Goal: Task Accomplishment & Management: Manage account settings

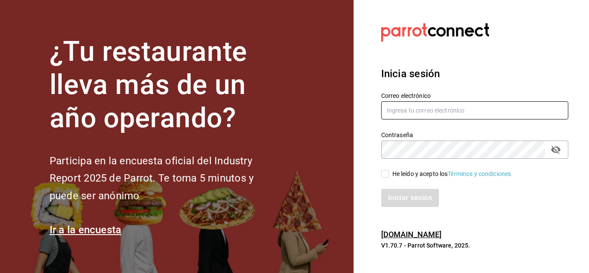
click at [402, 107] on input "text" at bounding box center [474, 110] width 187 height 18
type input "[EMAIL_ADDRESS][DOMAIN_NAME]"
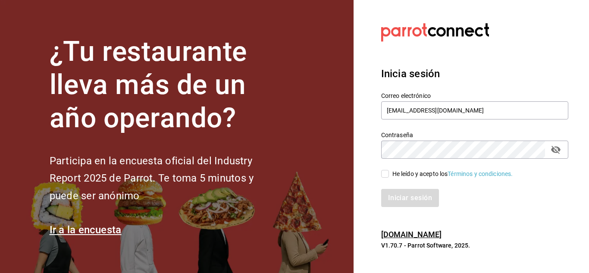
click at [386, 174] on input "He leído y acepto los Términos y condiciones." at bounding box center [385, 174] width 8 height 8
checkbox input "true"
click at [403, 197] on button "Iniciar sesión" at bounding box center [410, 198] width 59 height 18
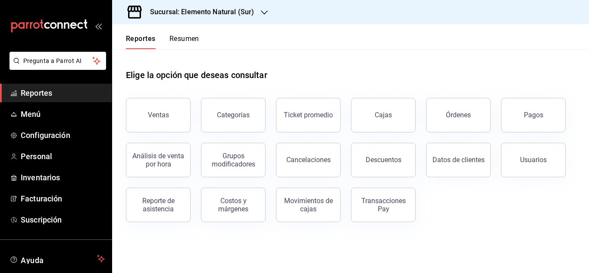
click at [264, 12] on icon "button" at bounding box center [264, 12] width 7 height 7
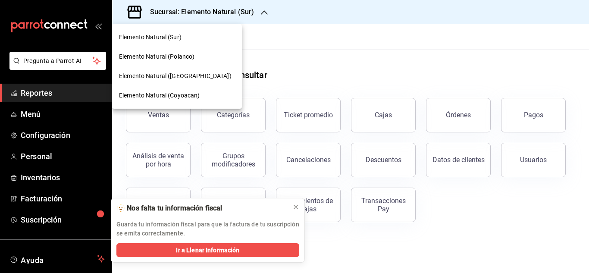
click at [185, 75] on span "Elemento Natural ([GEOGRAPHIC_DATA])" at bounding box center [175, 76] width 113 height 9
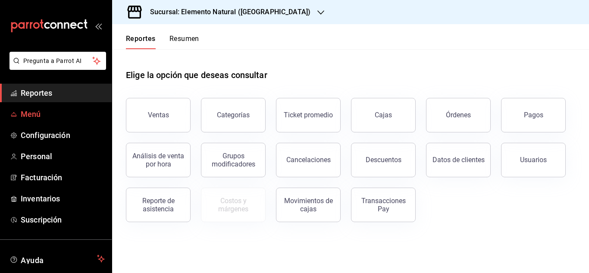
click at [46, 113] on span "Menú" at bounding box center [63, 114] width 84 height 12
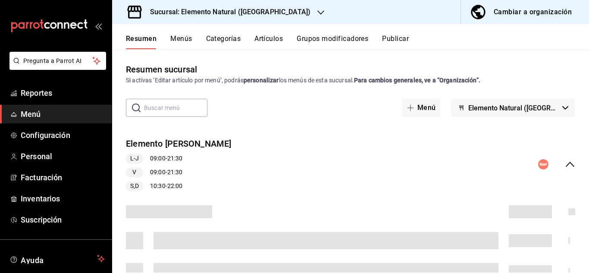
click at [562, 108] on icon "button" at bounding box center [565, 107] width 6 height 3
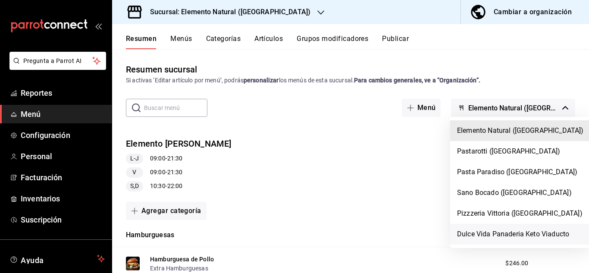
click at [500, 233] on li "Dulce Vida Panaderia Keto Viaducto" at bounding box center [520, 234] width 140 height 21
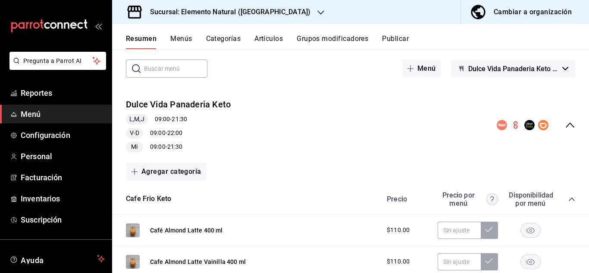
scroll to position [38, 0]
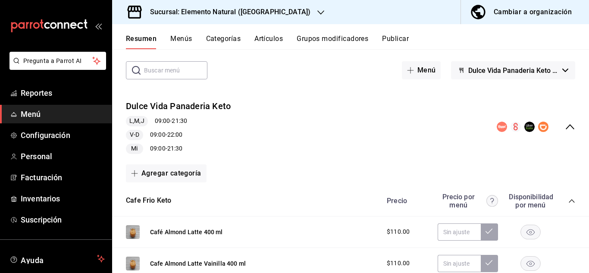
click at [269, 39] on button "Artículos" at bounding box center [268, 42] width 28 height 15
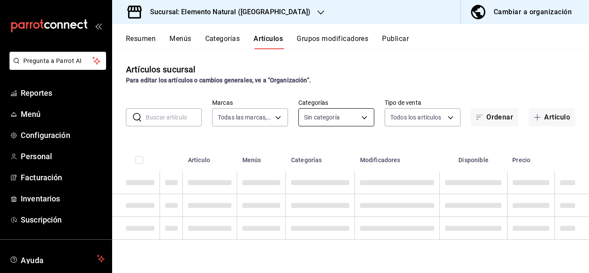
type input "bc868da2-a8c8-4cf5-b139-ad3bbab4c9ff,66457713-2532-44d6-a04e-70912c362fbe,63cf7…"
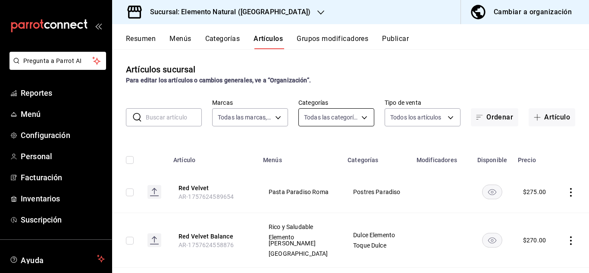
type input "59441e7f-6b29-4a3e-aed0-bddd23147f81,28a48ee5-6ad4-4a03-a2da-69d579042be1,35bb4…"
click at [275, 115] on body "Pregunta a Parrot AI Reportes Menú Configuración Personal Facturación Inventari…" at bounding box center [294, 136] width 589 height 273
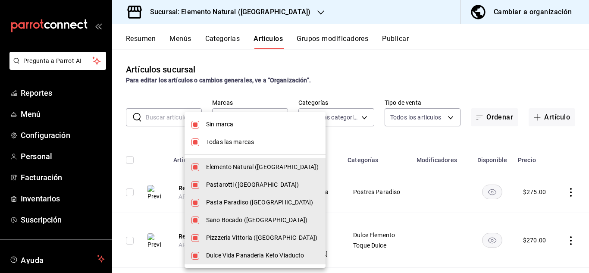
drag, startPoint x: 220, startPoint y: 126, endPoint x: 220, endPoint y: 139, distance: 13.4
click at [220, 125] on span "Sin marca" at bounding box center [262, 124] width 113 height 9
checkbox input "false"
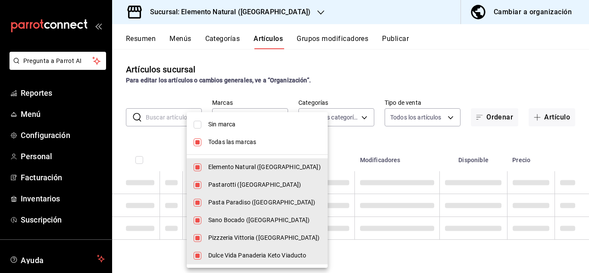
click at [220, 140] on span "Todas las marcas" at bounding box center [264, 142] width 113 height 9
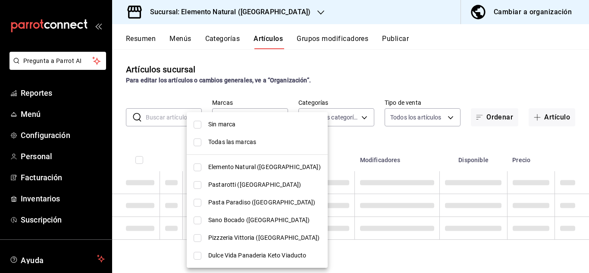
checkbox input "false"
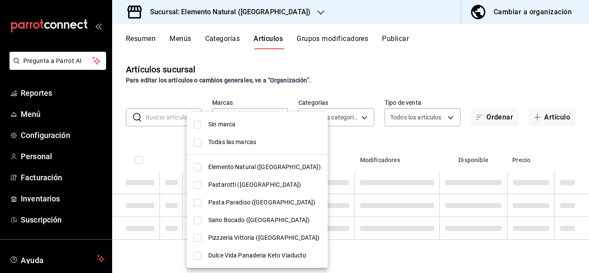
checkbox input "false"
click at [237, 254] on span "Dulce Vida Panaderia Keto Viaducto" at bounding box center [264, 255] width 113 height 9
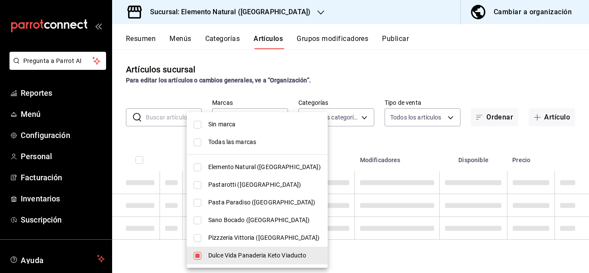
type input "36297f49-1907-408c-8975-b0f361393d03"
checkbox input "true"
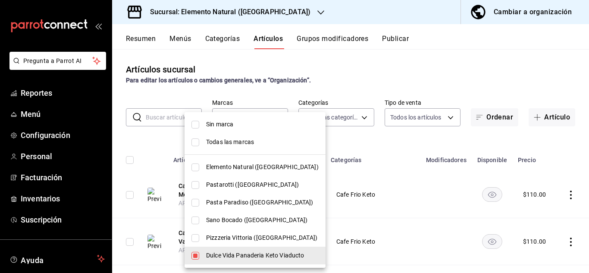
click at [446, 70] on div at bounding box center [294, 136] width 589 height 273
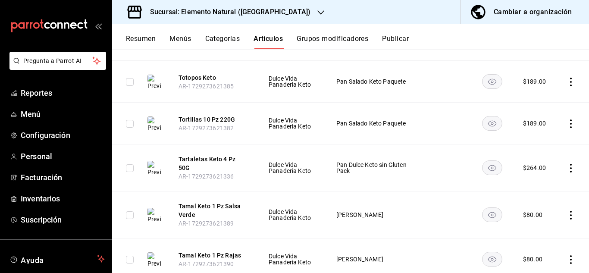
scroll to position [352, 0]
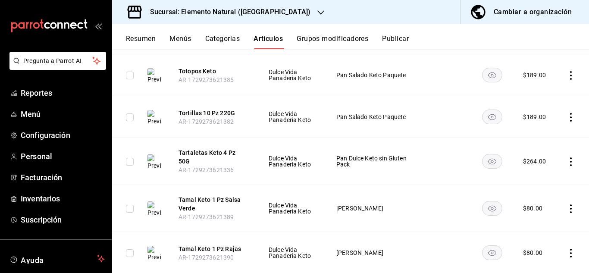
click at [567, 158] on icon "actions" at bounding box center [571, 161] width 9 height 9
click at [538, 211] on span "Eliminar" at bounding box center [539, 214] width 22 height 7
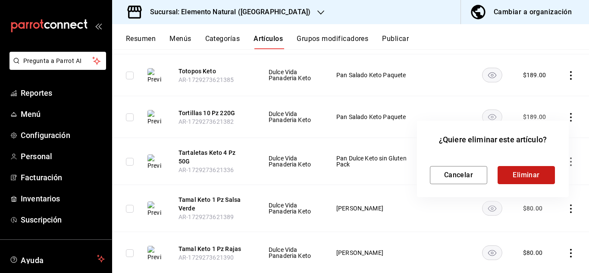
click at [531, 175] on button "Eliminar" at bounding box center [526, 175] width 57 height 18
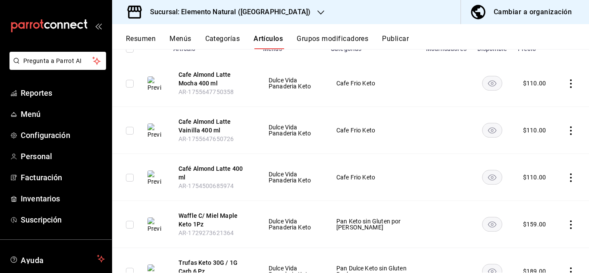
scroll to position [0, 0]
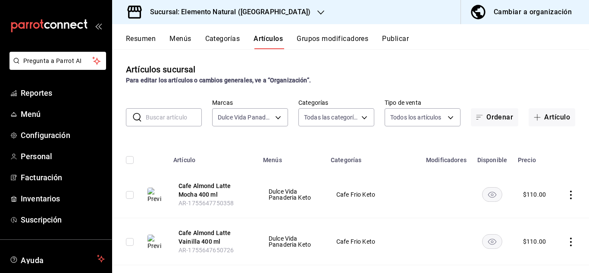
click at [165, 118] on input "text" at bounding box center [174, 117] width 56 height 17
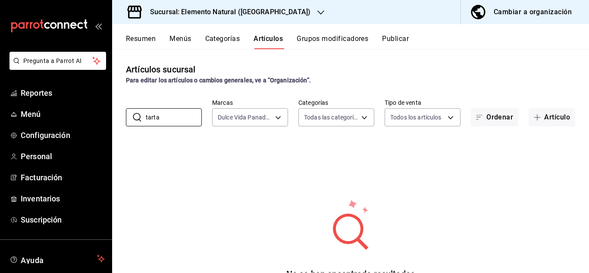
type input "tarta"
click at [402, 40] on button "Publicar" at bounding box center [395, 42] width 27 height 15
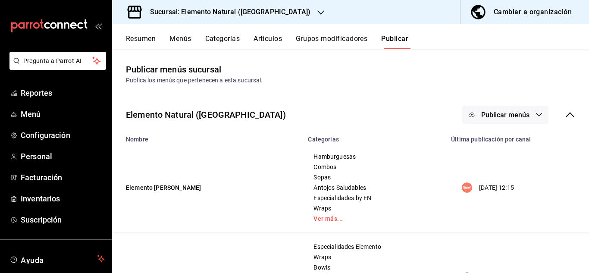
click at [536, 115] on icon "button" at bounding box center [539, 114] width 7 height 7
click at [532, 115] on div at bounding box center [294, 136] width 589 height 273
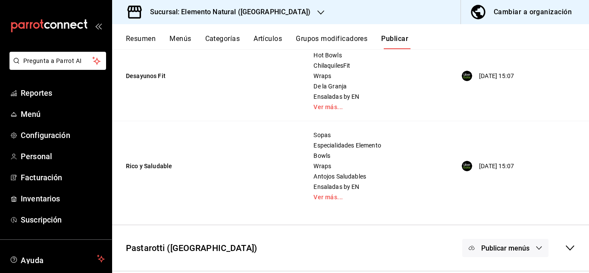
scroll to position [475, 0]
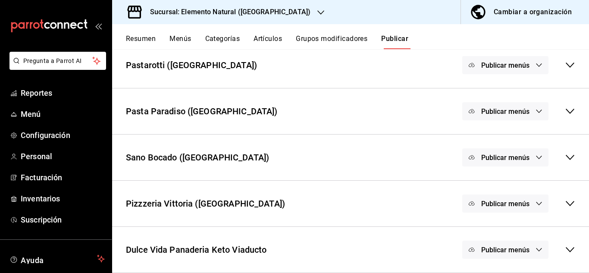
click at [566, 253] on icon at bounding box center [570, 250] width 10 height 10
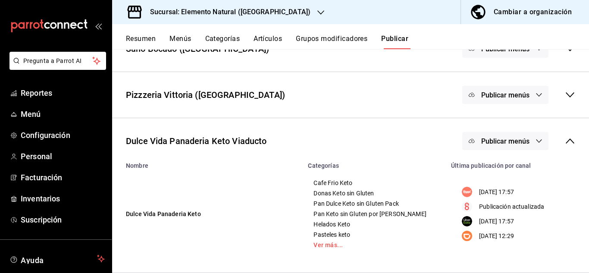
click at [536, 141] on icon "button" at bounding box center [539, 141] width 7 height 7
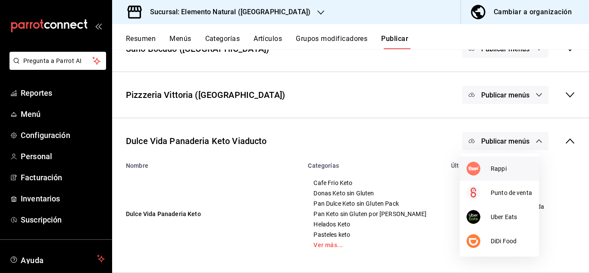
click at [505, 167] on span "Rappi" at bounding box center [511, 168] width 41 height 9
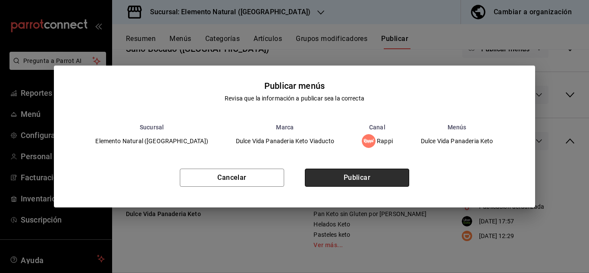
click at [382, 169] on button "Publicar" at bounding box center [357, 178] width 104 height 18
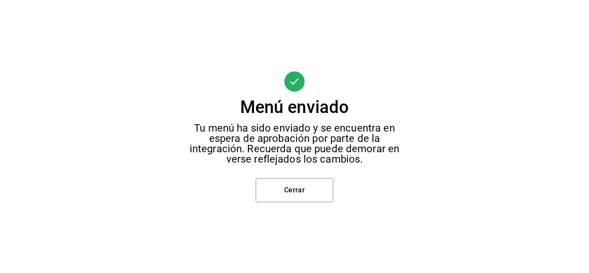
scroll to position [197, 0]
click at [311, 179] on button "Cerrar" at bounding box center [295, 190] width 78 height 24
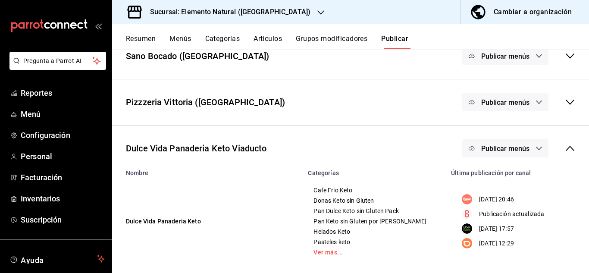
click at [536, 148] on icon "button" at bounding box center [539, 148] width 7 height 7
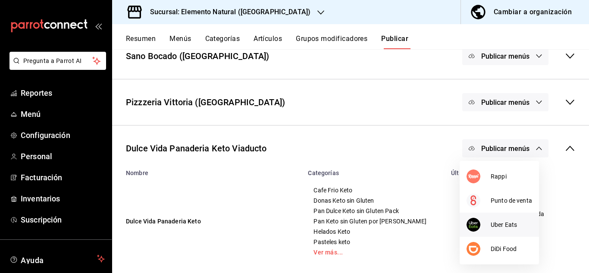
click at [508, 221] on span "Uber Eats" at bounding box center [511, 224] width 41 height 9
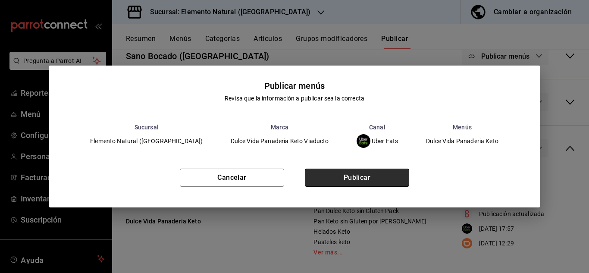
click at [382, 180] on button "Publicar" at bounding box center [357, 178] width 104 height 18
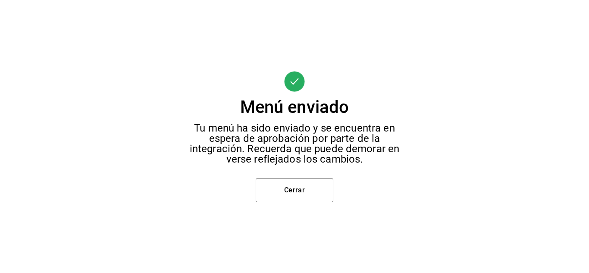
scroll to position [62, 0]
click at [305, 189] on button "Cerrar" at bounding box center [295, 190] width 78 height 24
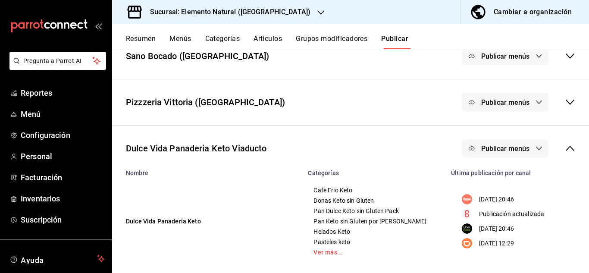
click at [511, 150] on span "Publicar menús" at bounding box center [505, 149] width 48 height 8
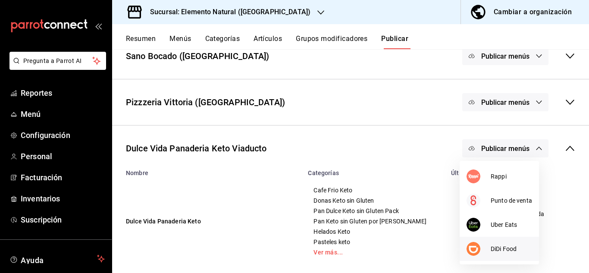
click at [495, 243] on li "DiDi Food" at bounding box center [499, 249] width 79 height 24
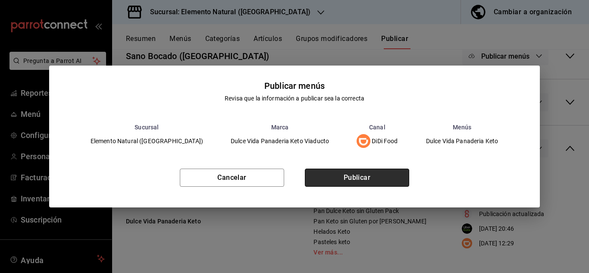
click at [384, 185] on button "Publicar" at bounding box center [357, 178] width 104 height 18
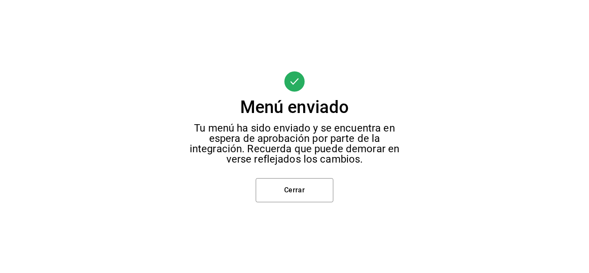
click at [329, 191] on button "Cerrar" at bounding box center [295, 190] width 78 height 24
